Goal: Transaction & Acquisition: Book appointment/travel/reservation

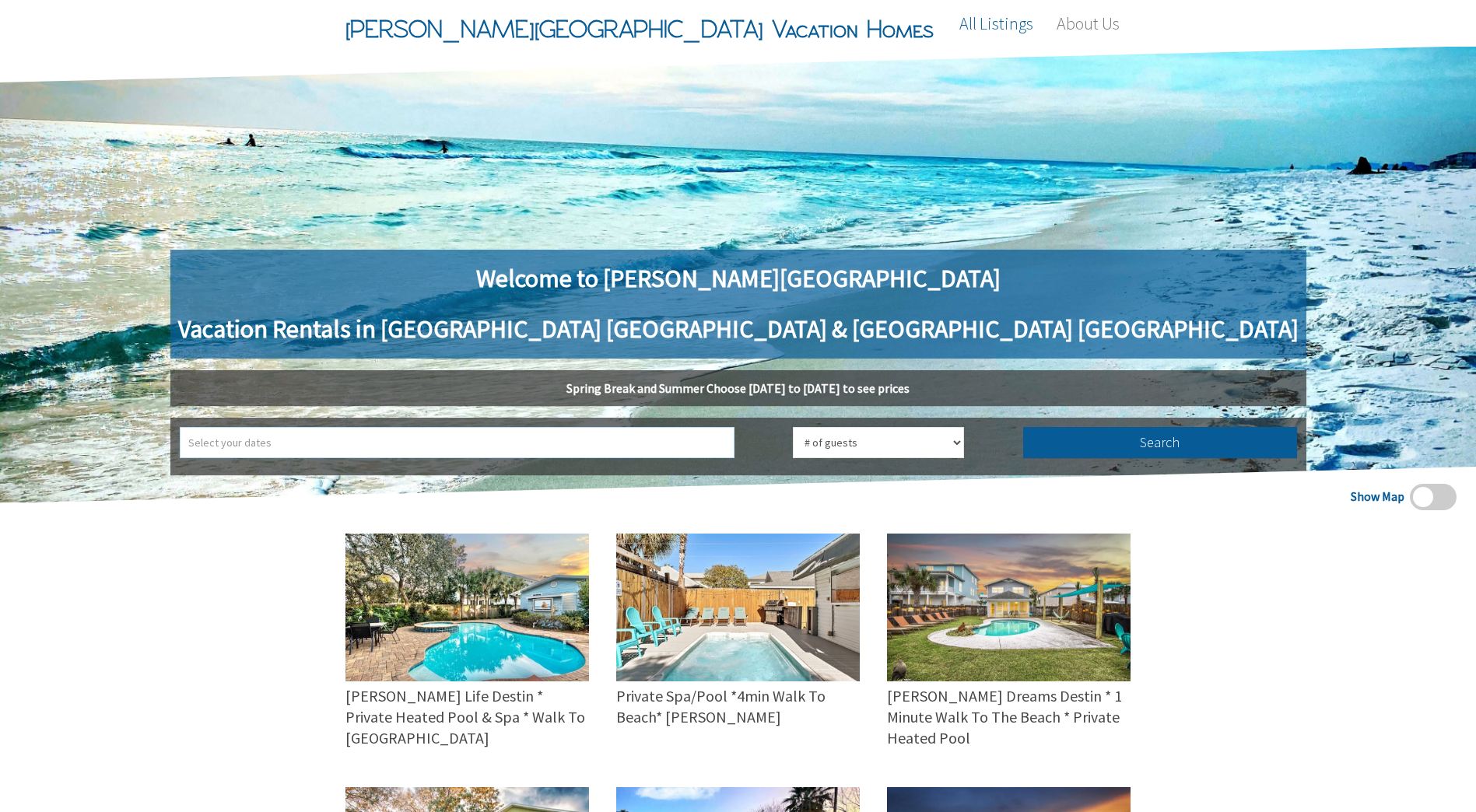
click at [564, 455] on input "text" at bounding box center [457, 442] width 554 height 31
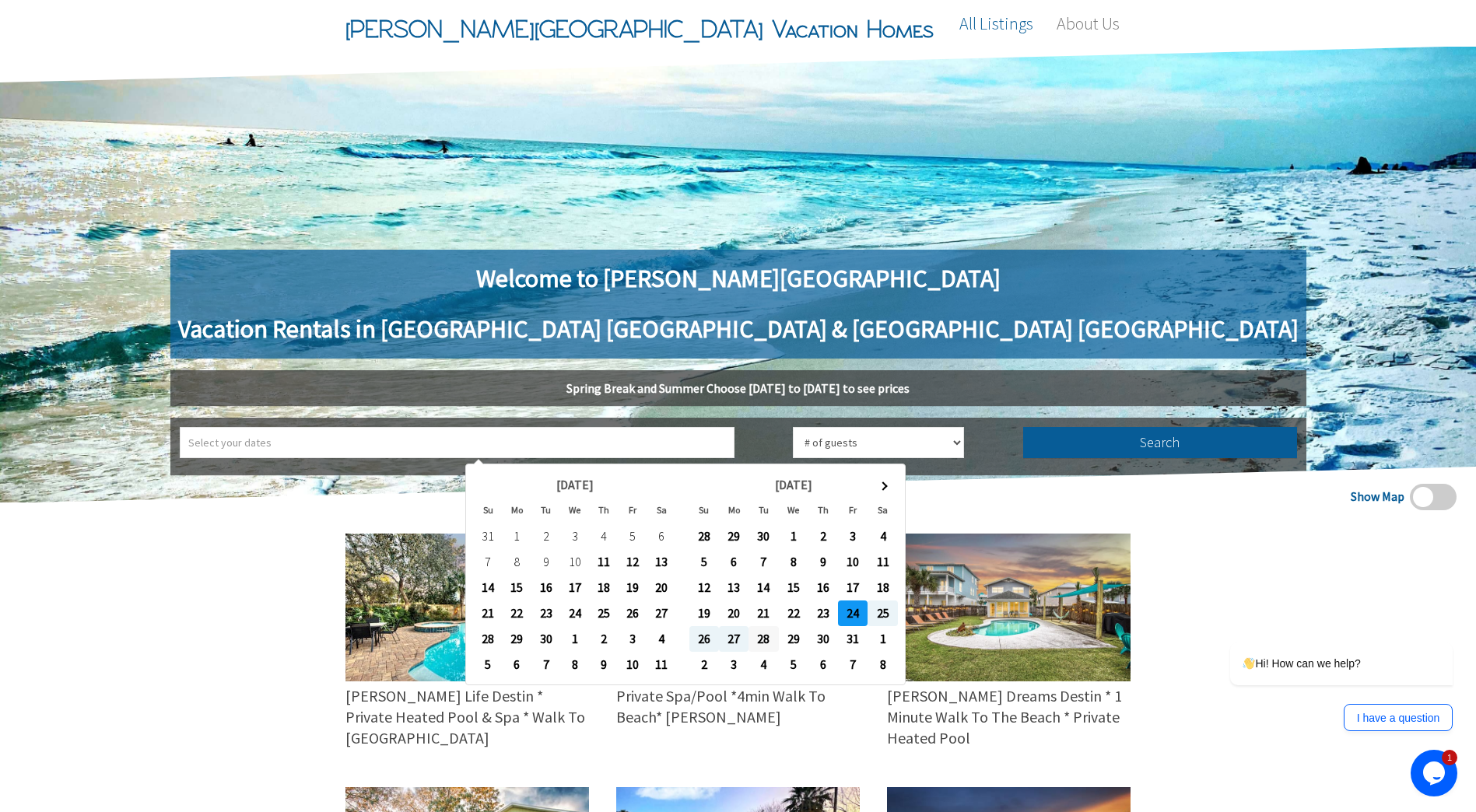
type input "2025-10-24 ➡ 2025-10-28"
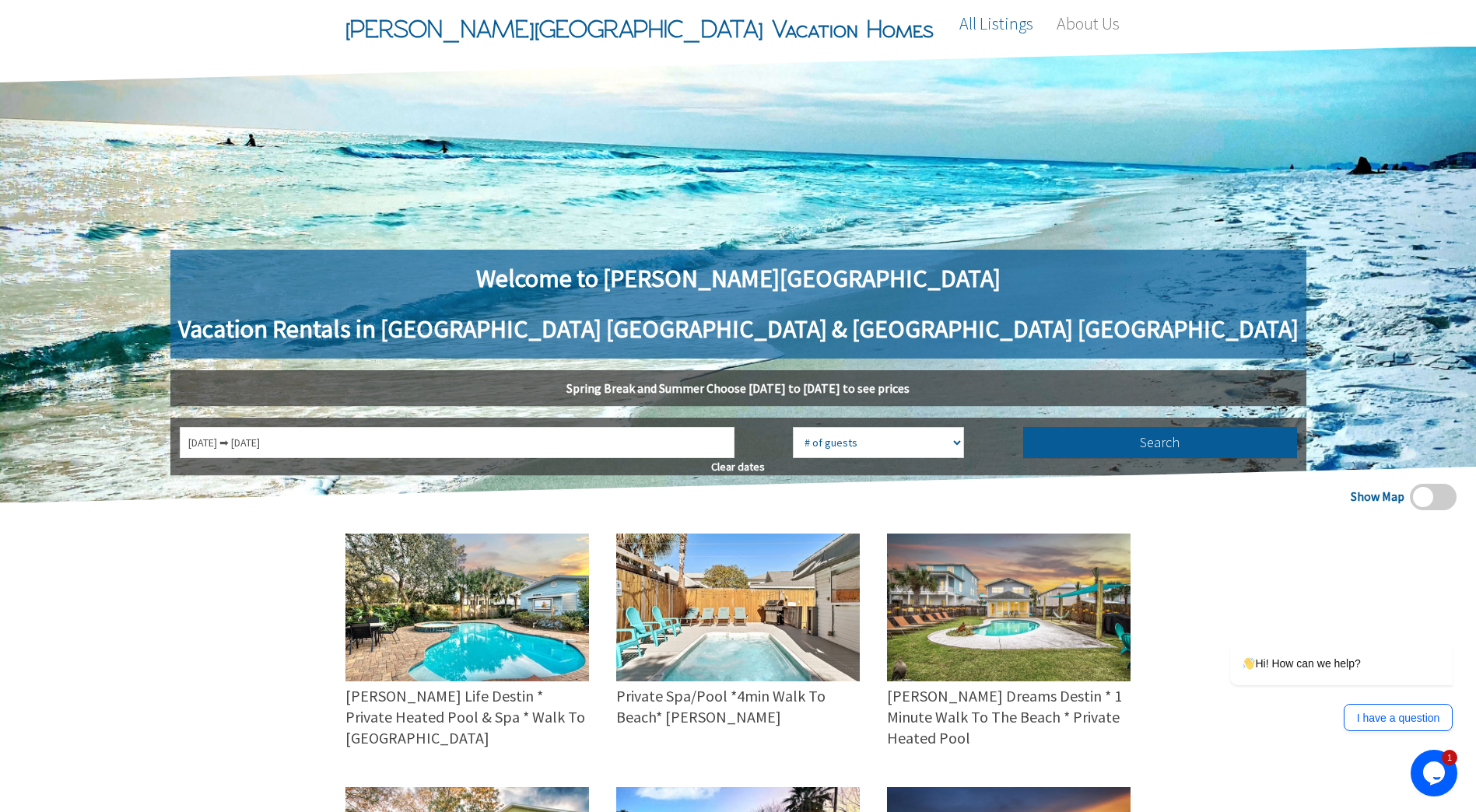
click at [793, 454] on select "# of guests 1 guest 2 guests 3 guests 4 guests 5 guests 6 guests 7 guests 8 gue…" at bounding box center [878, 442] width 171 height 31
click at [793, 427] on select "# of guests 1 guest 2 guests 3 guests 4 guests 5 guests 6 guests 7 guests 8 gue…" at bounding box center [878, 442] width 171 height 31
select select "5"
click at [1023, 437] on button "Search" at bounding box center [1160, 442] width 274 height 31
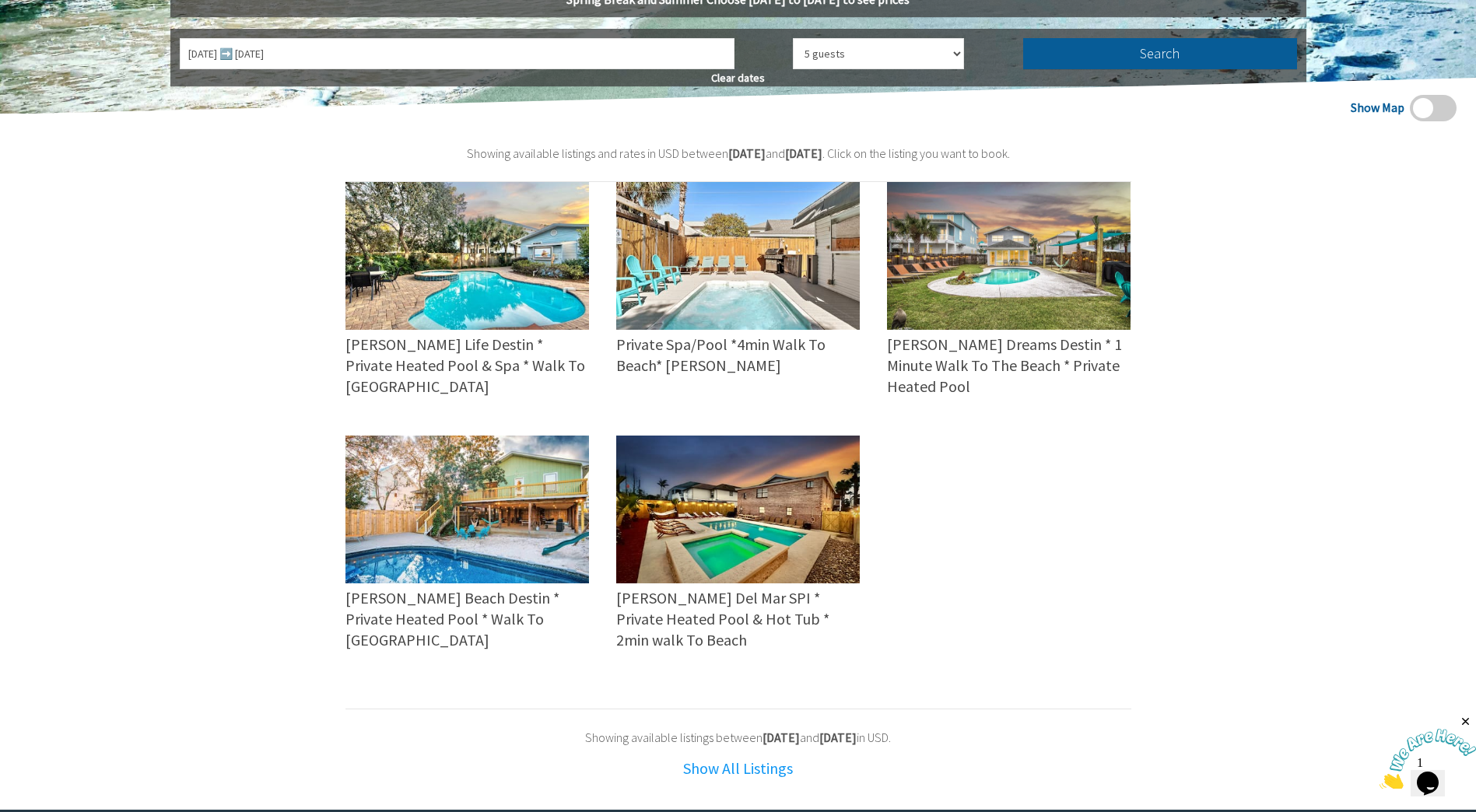
scroll to position [233, 0]
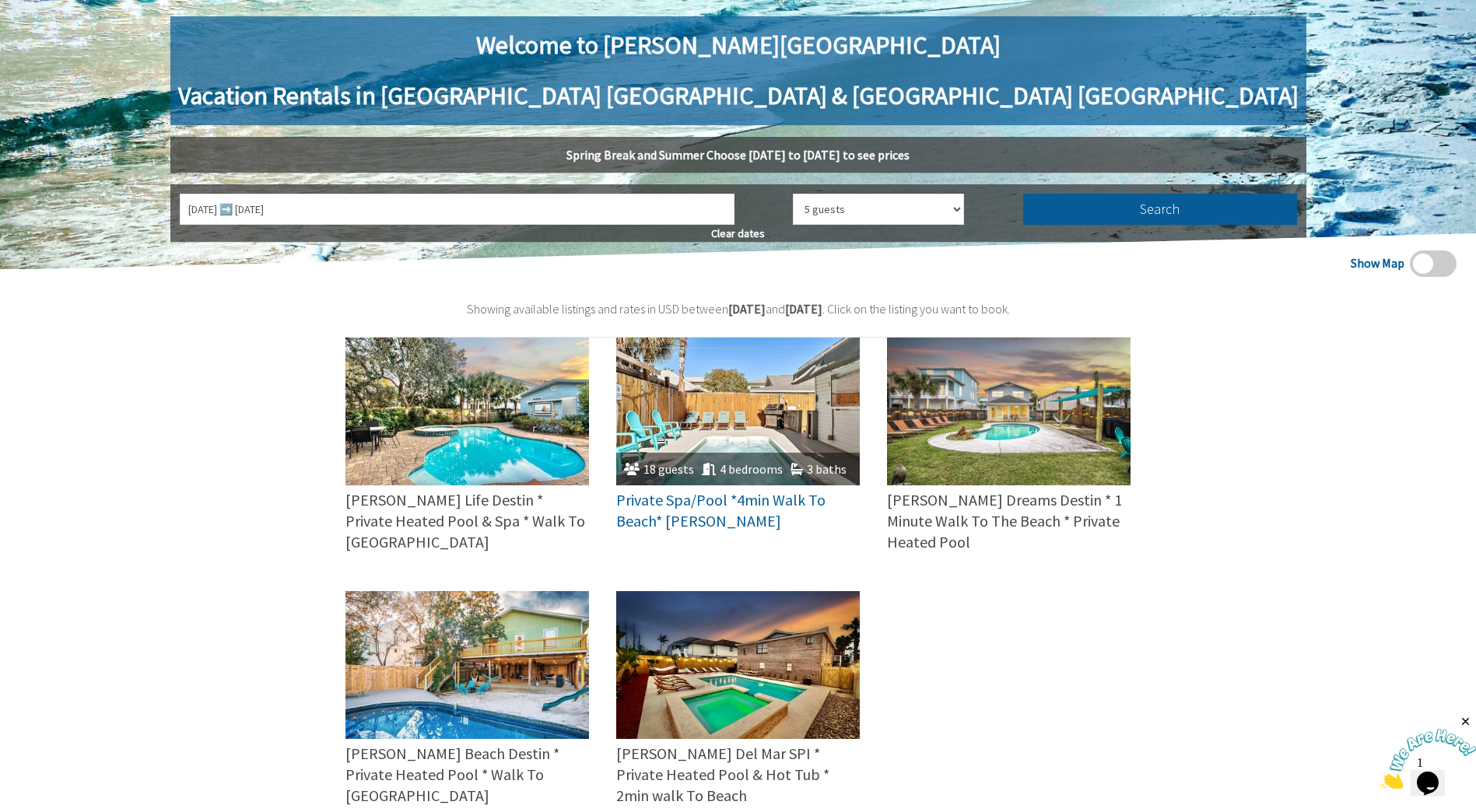
click at [772, 404] on img at bounding box center [738, 412] width 243 height 147
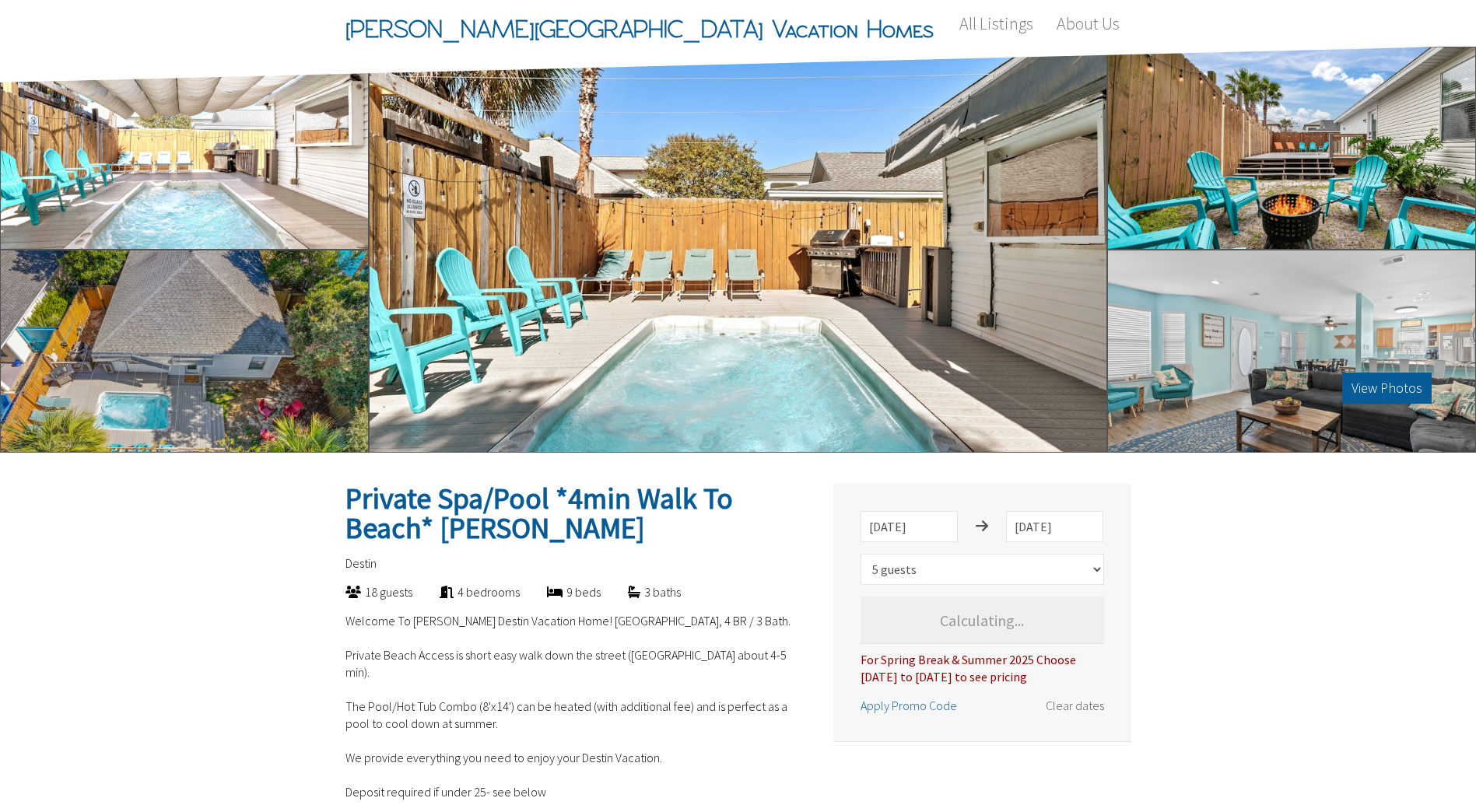
select select "5"
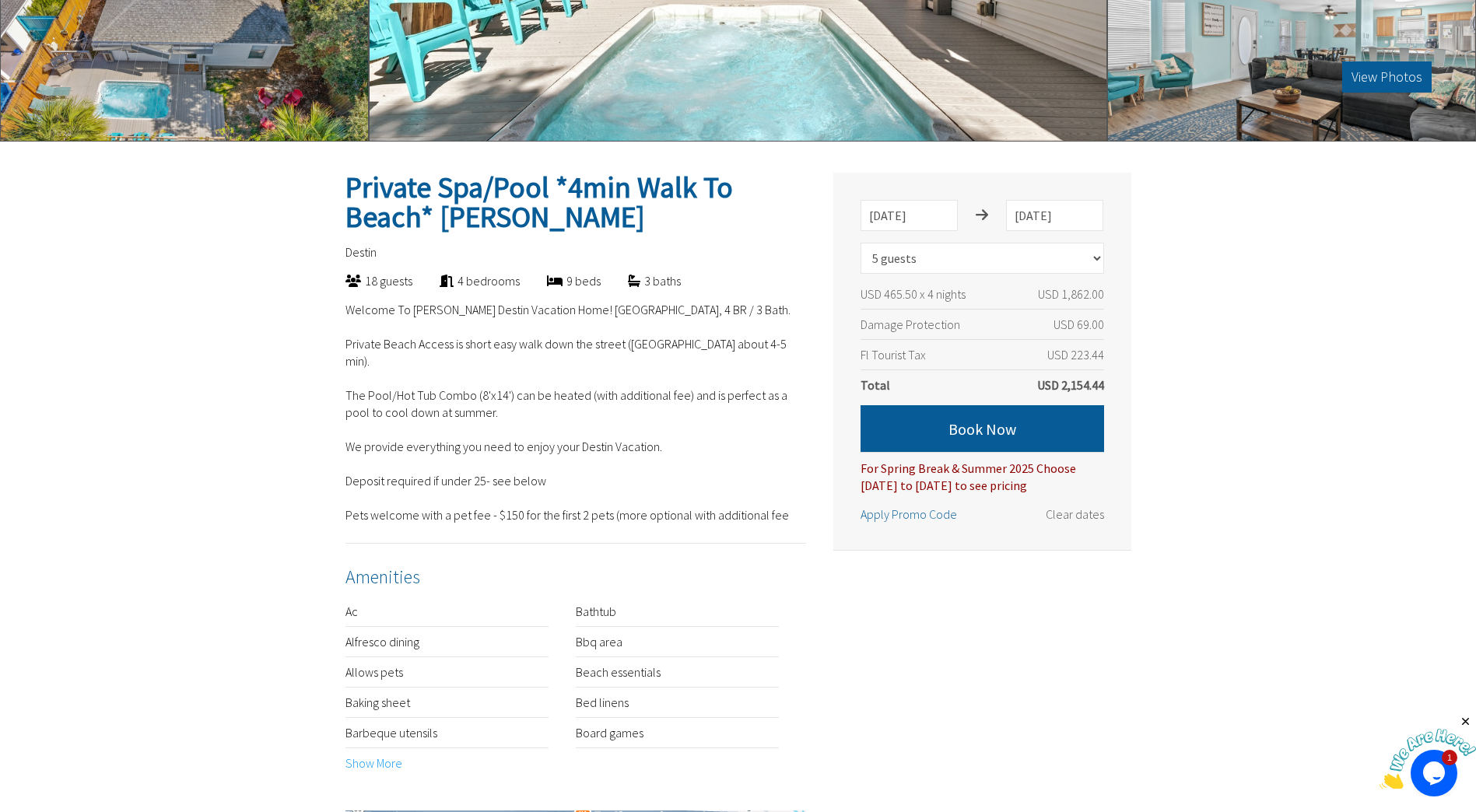
scroll to position [545, 0]
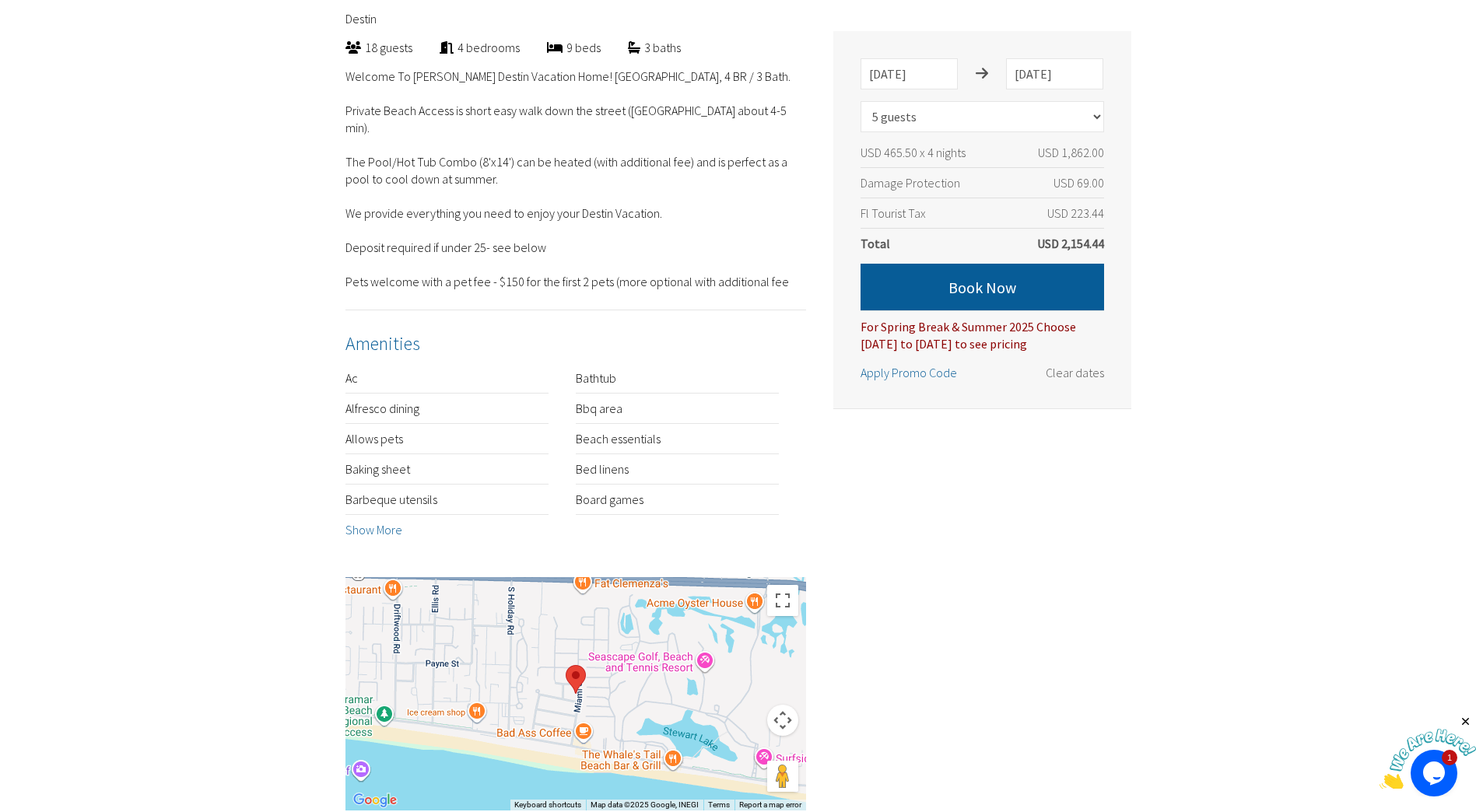
click at [345, 533] on link "Show More" at bounding box center [374, 529] width 57 height 15
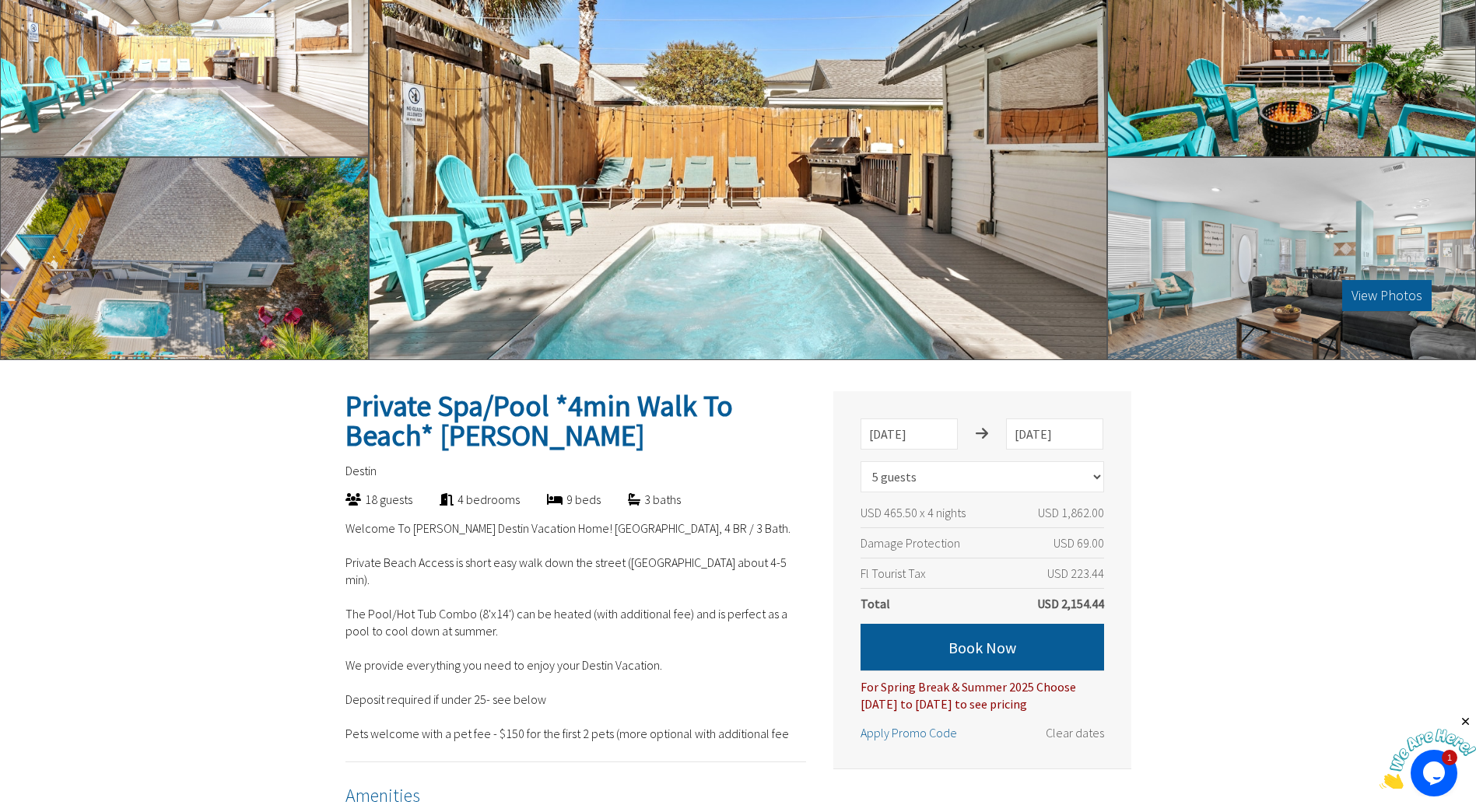
scroll to position [0, 0]
